Goal: Complete application form

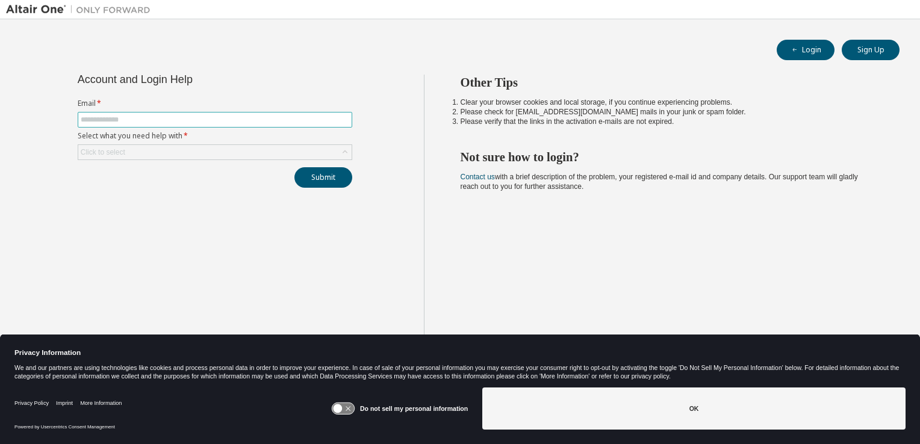
click at [169, 122] on input "text" at bounding box center [215, 120] width 269 height 10
type input "**********"
click at [255, 156] on div "Click to select" at bounding box center [214, 152] width 273 height 14
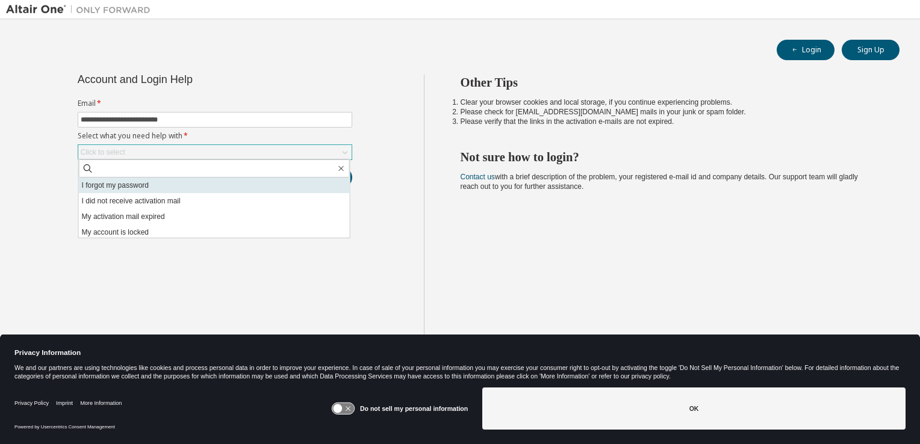
click at [268, 191] on li "I forgot my password" at bounding box center [214, 186] width 271 height 16
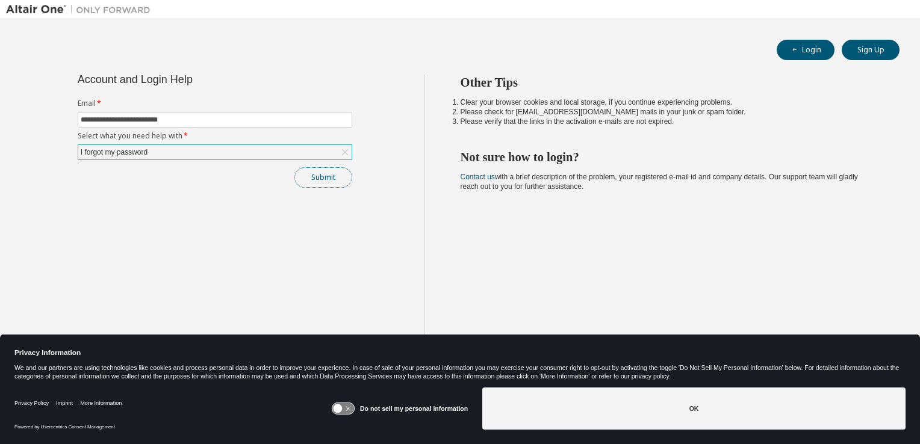
click at [326, 179] on button "Submit" at bounding box center [323, 177] width 58 height 20
click at [335, 181] on button "Submit" at bounding box center [323, 177] width 58 height 20
click at [336, 180] on button "Submit" at bounding box center [323, 177] width 58 height 20
click at [326, 170] on button "Submit" at bounding box center [323, 177] width 58 height 20
click at [898, 296] on div "Bad Request" at bounding box center [820, 300] width 176 height 30
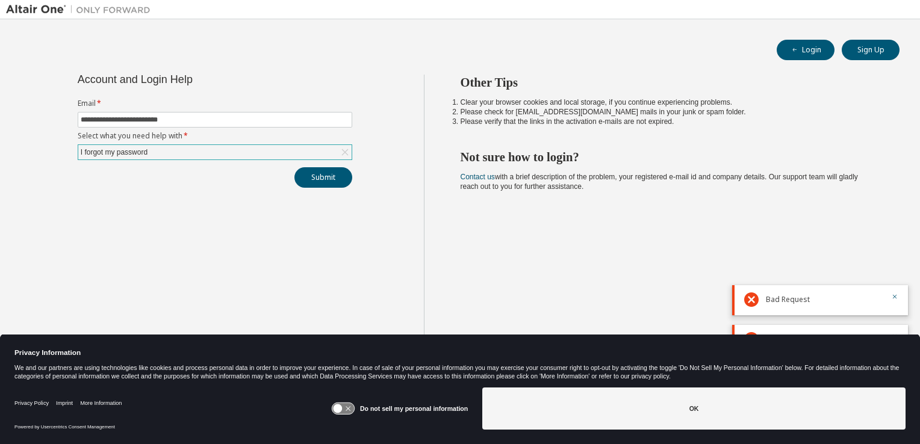
click at [304, 247] on div "**********" at bounding box center [215, 232] width 418 height 314
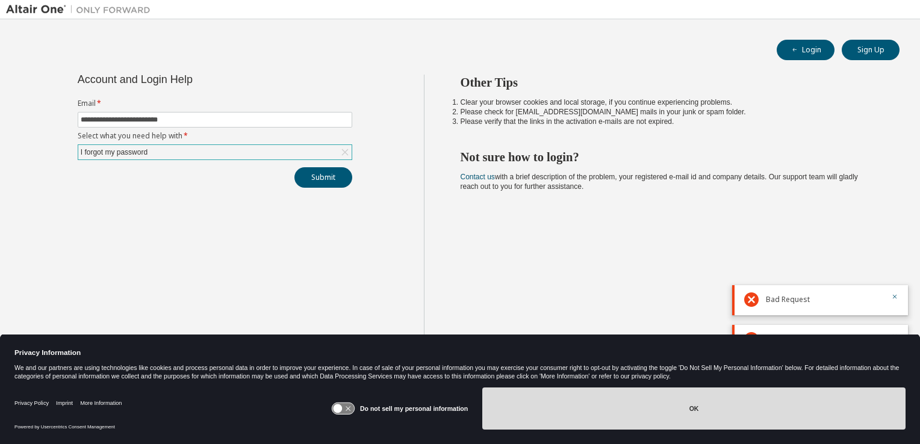
click at [626, 411] on button "OK" at bounding box center [693, 409] width 423 height 42
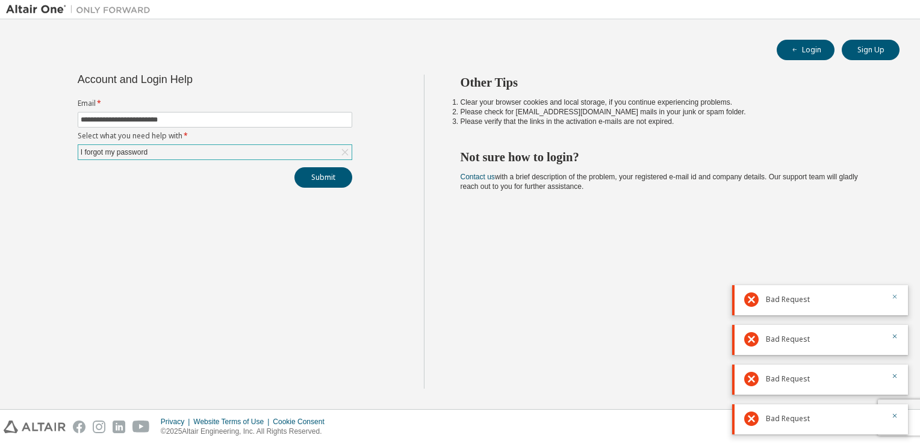
click at [895, 295] on icon "button" at bounding box center [894, 296] width 7 height 7
click at [898, 341] on div "Bad Request" at bounding box center [820, 340] width 176 height 30
click at [895, 376] on icon "button" at bounding box center [895, 377] width 4 height 4
click at [898, 414] on div "Bad Request" at bounding box center [820, 420] width 176 height 30
drag, startPoint x: 894, startPoint y: 378, endPoint x: 891, endPoint y: 388, distance: 11.1
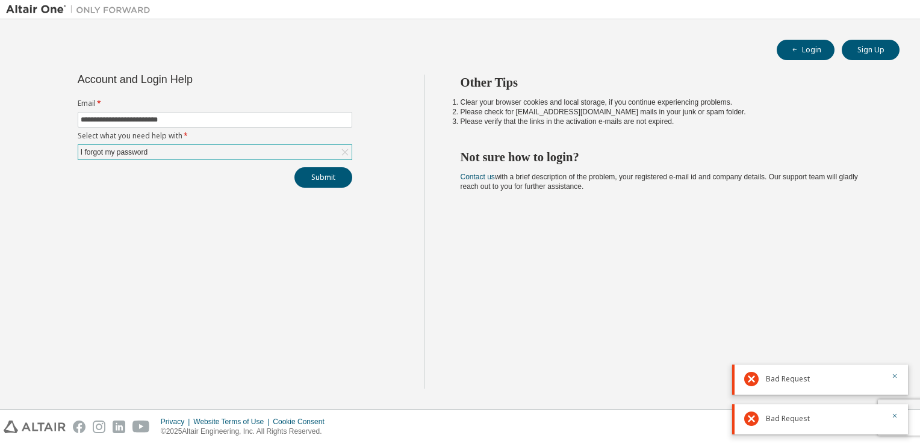
click at [894, 379] on icon "button" at bounding box center [894, 376] width 7 height 7
click at [892, 419] on icon "button" at bounding box center [894, 415] width 7 height 7
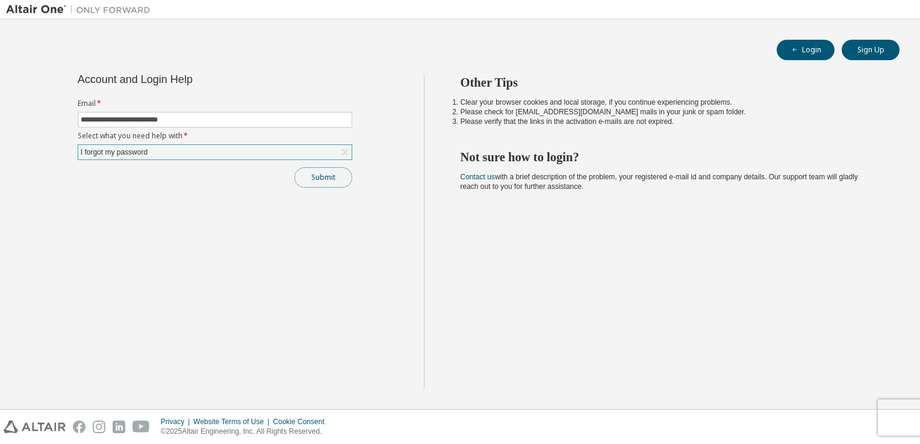
click at [328, 181] on button "Submit" at bounding box center [323, 177] width 58 height 20
click at [910, 272] on div "Other Tips Clear your browser cookies and local storage, if you continue experi…" at bounding box center [669, 232] width 491 height 314
click at [896, 413] on button "button" at bounding box center [894, 417] width 7 height 11
click at [337, 154] on div "I forgot my password" at bounding box center [214, 152] width 273 height 14
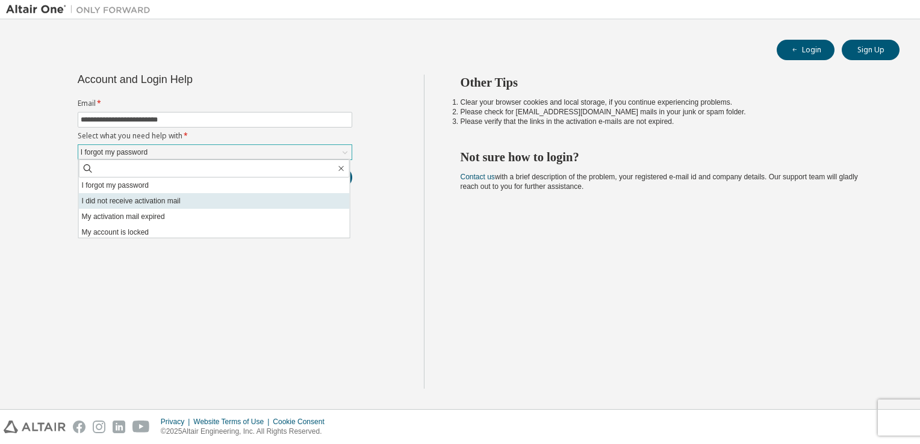
click at [226, 201] on li "I did not receive activation mail" at bounding box center [214, 201] width 271 height 16
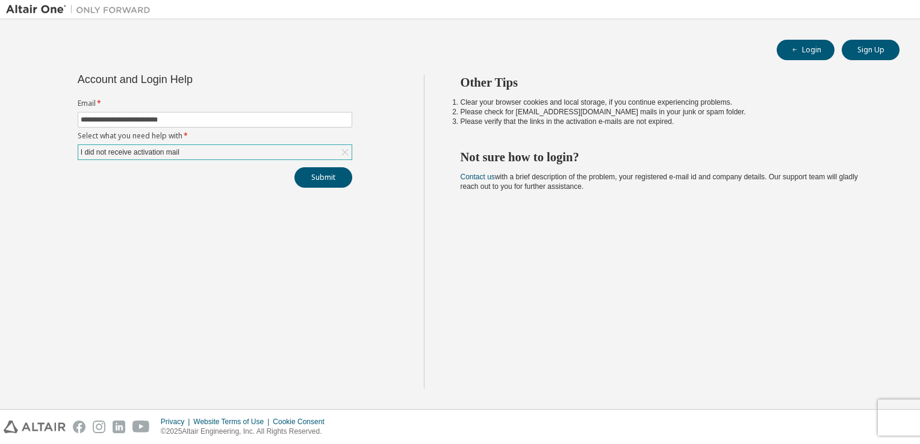
click at [342, 150] on icon at bounding box center [345, 152] width 12 height 12
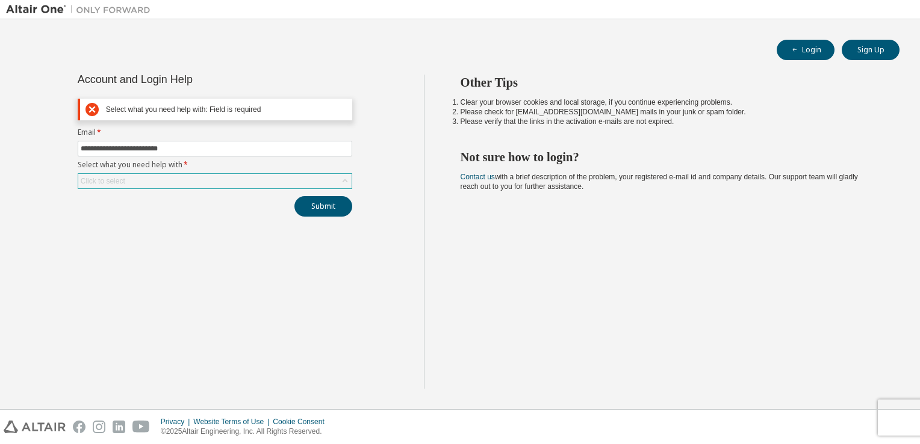
click at [342, 181] on icon at bounding box center [345, 181] width 12 height 12
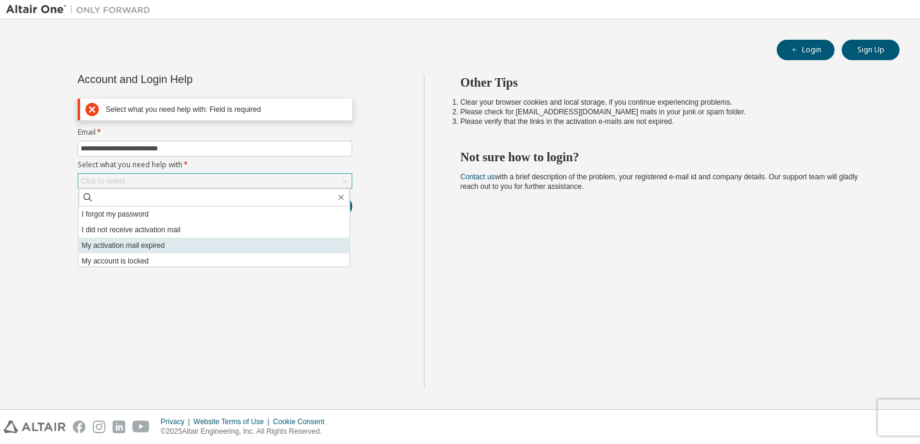
click at [163, 249] on li "My activation mail expired" at bounding box center [214, 246] width 271 height 16
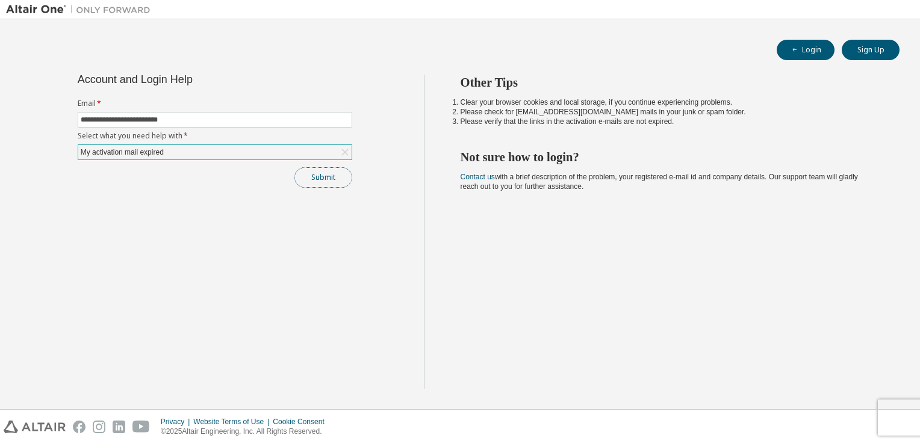
click at [342, 170] on button "Submit" at bounding box center [323, 177] width 58 height 20
click at [234, 235] on div "**********" at bounding box center [215, 232] width 418 height 314
click at [341, 153] on icon at bounding box center [345, 152] width 12 height 12
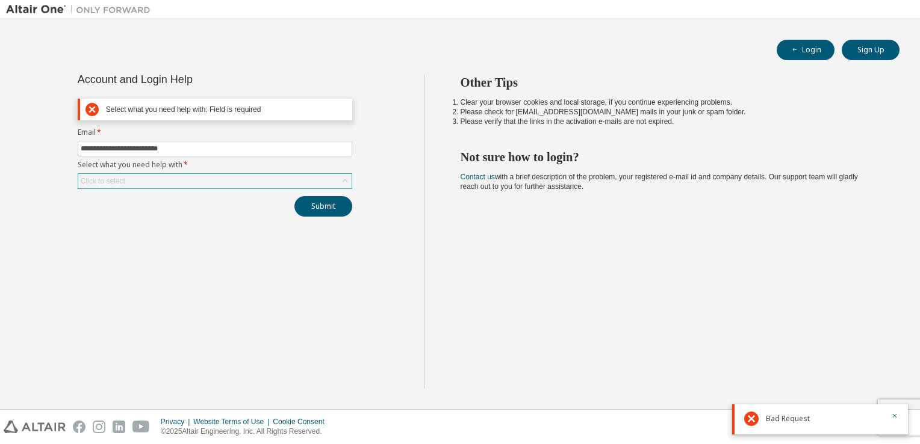
click at [284, 187] on div "Click to select" at bounding box center [214, 181] width 273 height 14
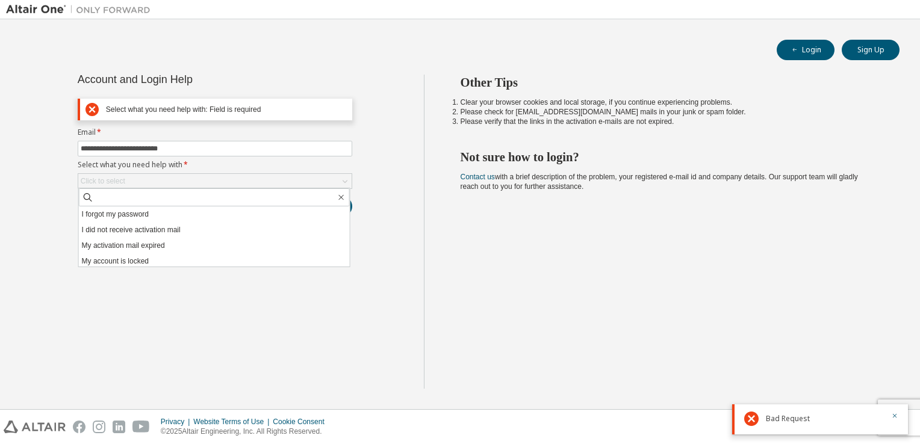
click at [194, 211] on li "I forgot my password" at bounding box center [214, 215] width 271 height 16
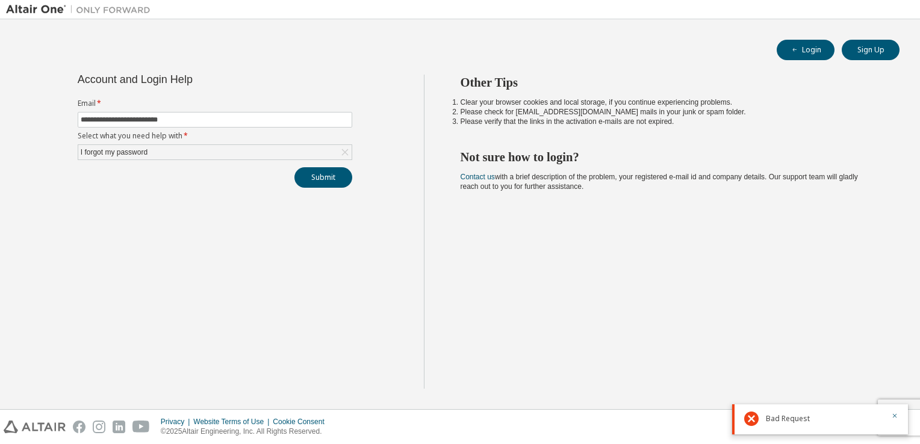
click at [318, 266] on div "**********" at bounding box center [215, 232] width 418 height 314
click at [325, 176] on button "Submit" at bounding box center [323, 177] width 58 height 20
click at [893, 375] on icon "button" at bounding box center [895, 377] width 4 height 4
click at [895, 418] on icon "button" at bounding box center [894, 415] width 7 height 7
click at [316, 177] on button "Submit" at bounding box center [323, 177] width 58 height 20
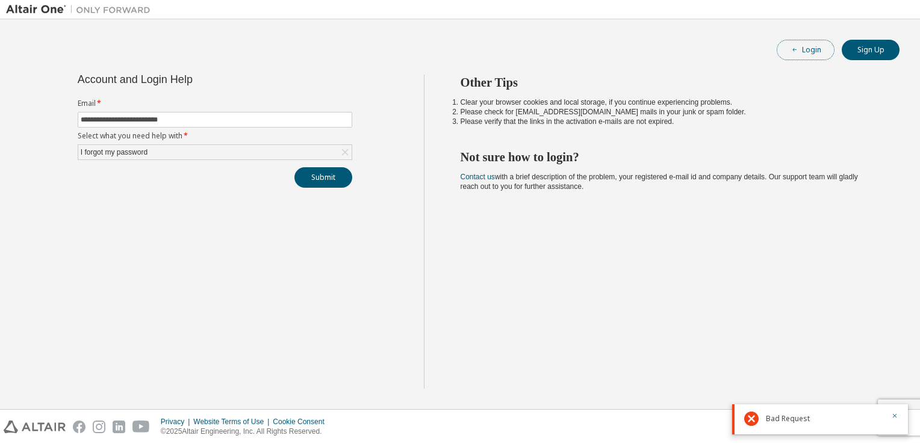
click at [812, 52] on button "Login" at bounding box center [806, 50] width 58 height 20
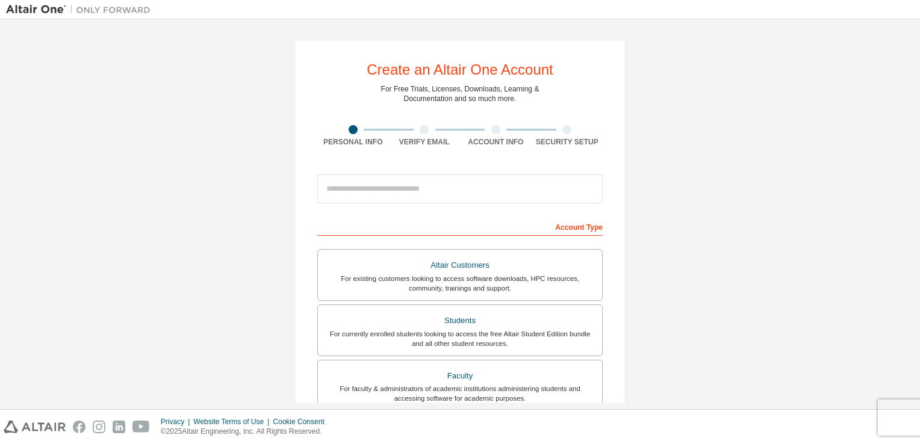
scroll to position [60, 0]
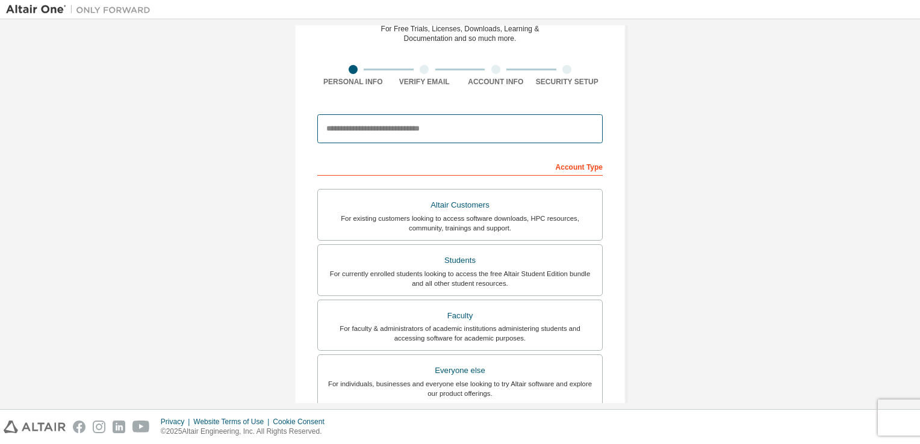
click at [479, 131] on input "email" at bounding box center [459, 128] width 285 height 29
type input "**********"
type input "******"
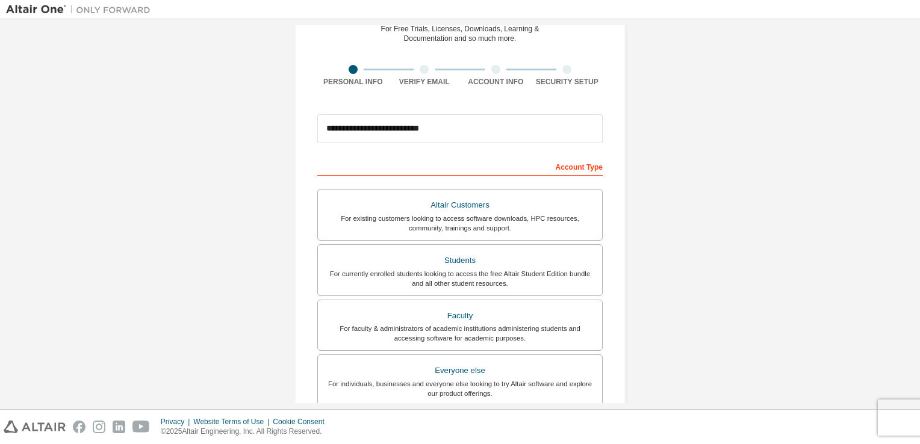
type input "******"
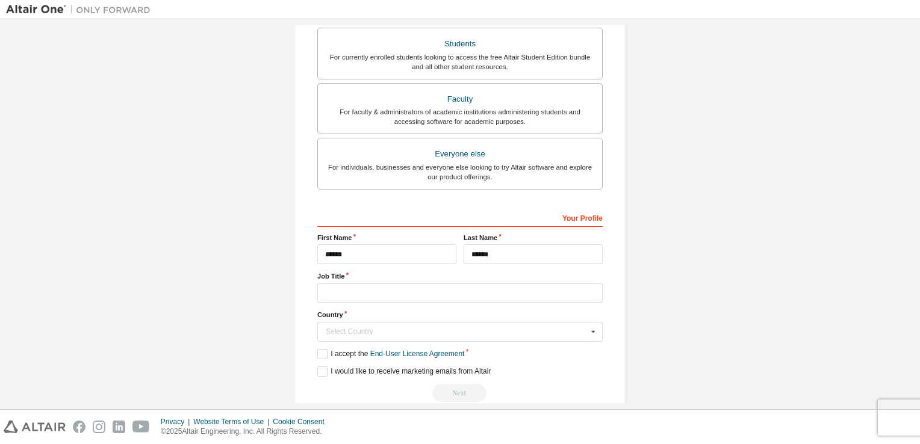
scroll to position [295, 0]
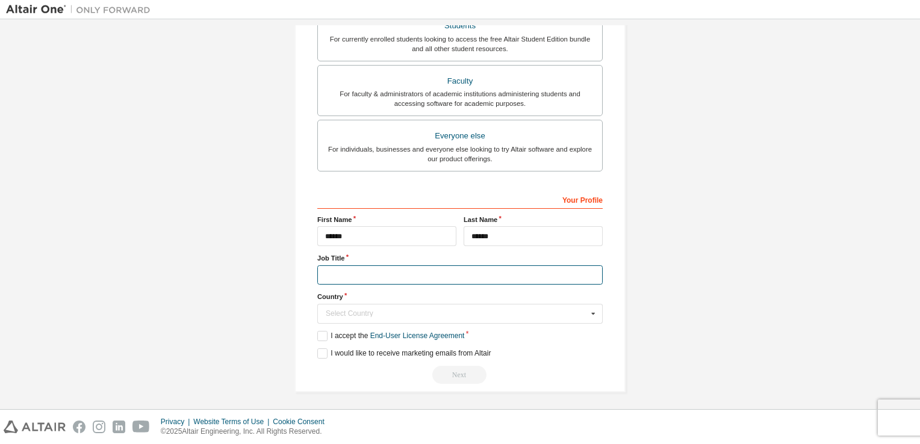
click at [422, 269] on input "text" at bounding box center [459, 276] width 285 height 20
type input "**********"
click at [526, 310] on div "Select Country" at bounding box center [457, 313] width 262 height 7
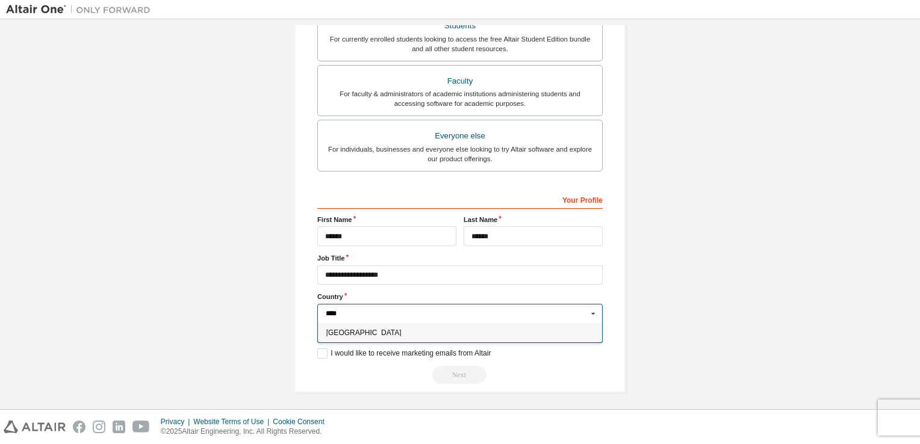
type input "****"
click at [407, 326] on div "[GEOGRAPHIC_DATA]" at bounding box center [460, 332] width 284 height 19
type input "***"
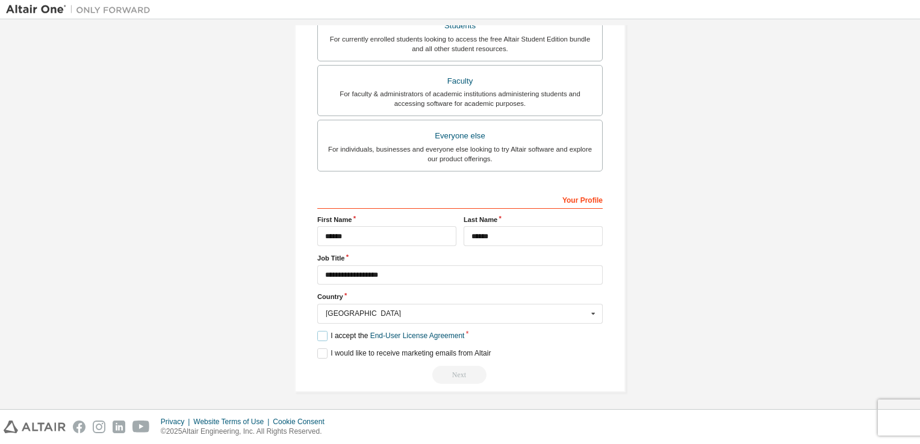
click at [325, 336] on label "I accept the End-User License Agreement" at bounding box center [390, 336] width 147 height 10
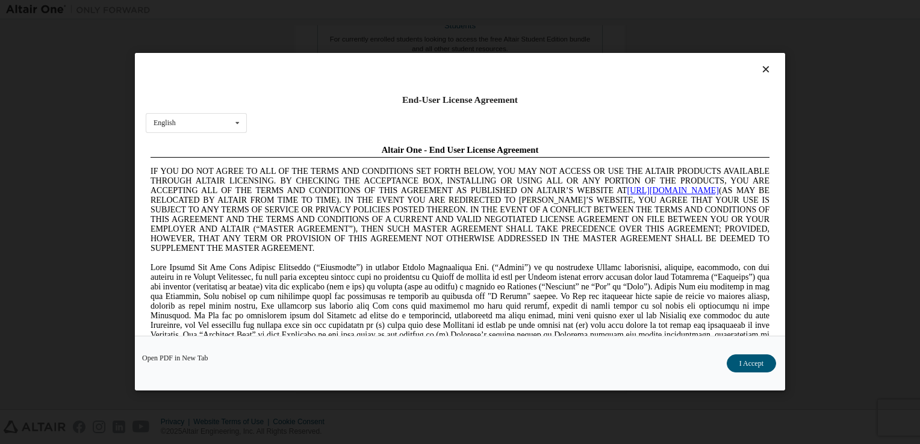
scroll to position [0, 0]
click at [738, 364] on button "I Accept" at bounding box center [751, 364] width 49 height 18
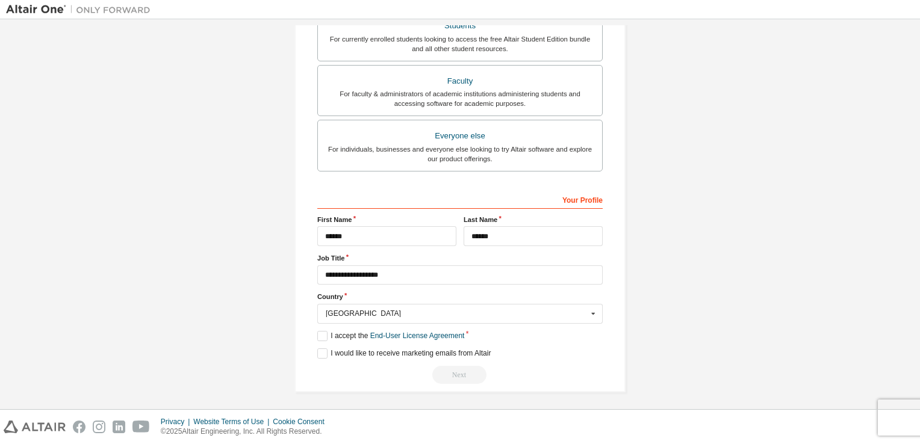
scroll to position [175, 0]
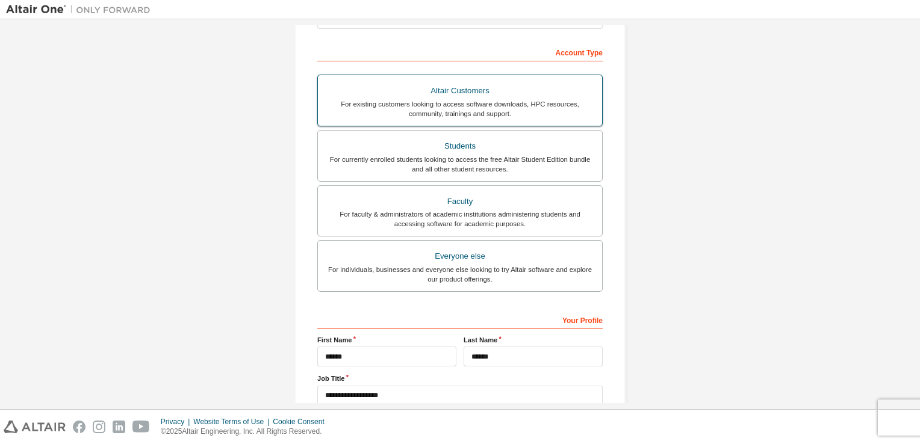
click at [503, 114] on div "For existing customers looking to access software downloads, HPC resources, com…" at bounding box center [460, 108] width 270 height 19
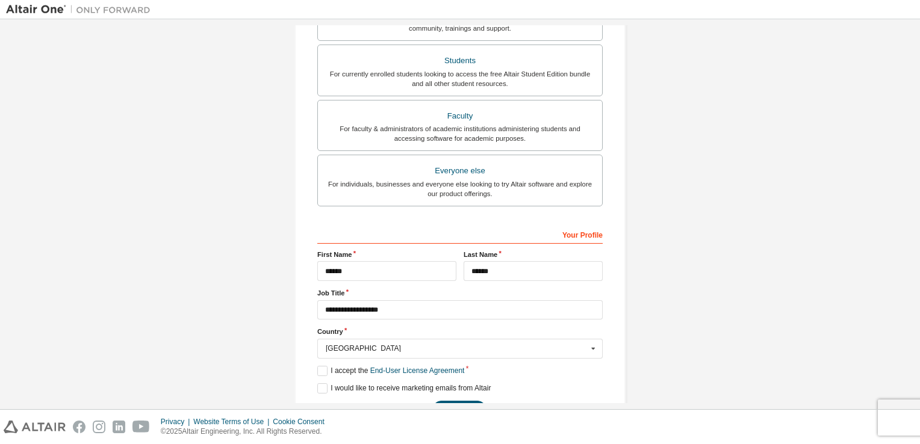
scroll to position [295, 0]
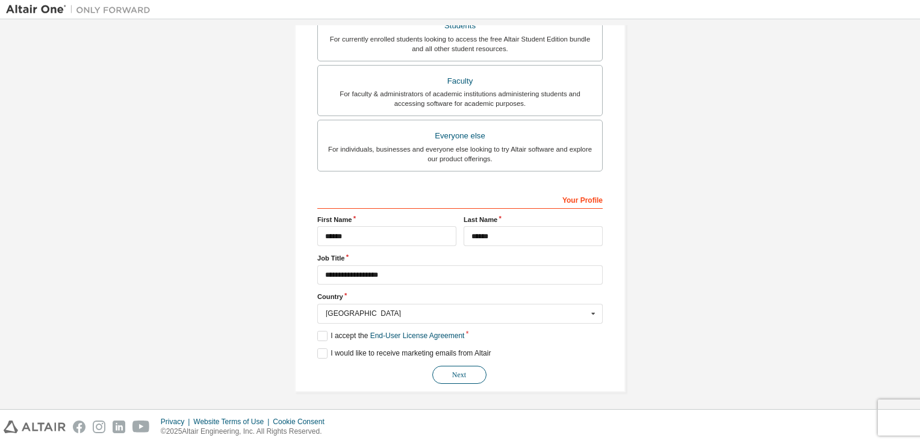
click at [466, 370] on button "Next" at bounding box center [459, 375] width 54 height 18
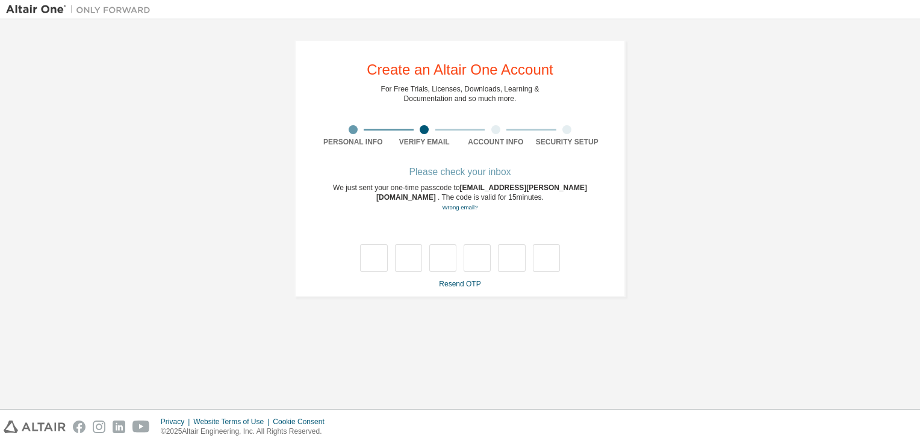
scroll to position [0, 0]
type input "*"
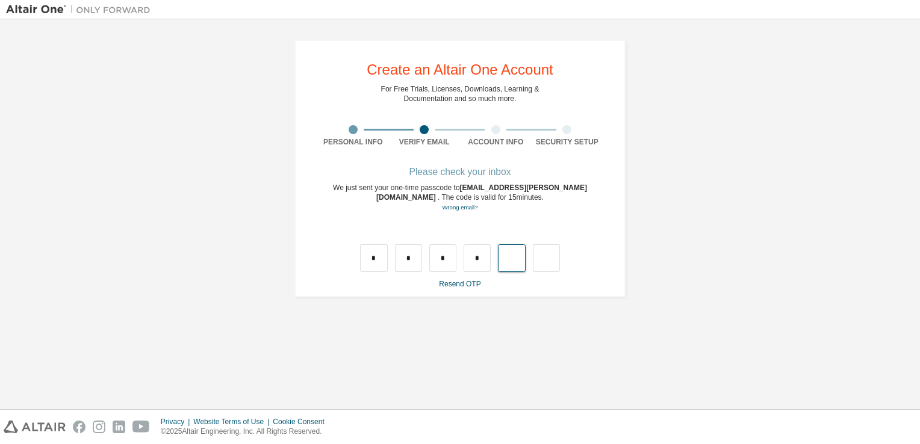
type input "*"
